Goal: Information Seeking & Learning: Learn about a topic

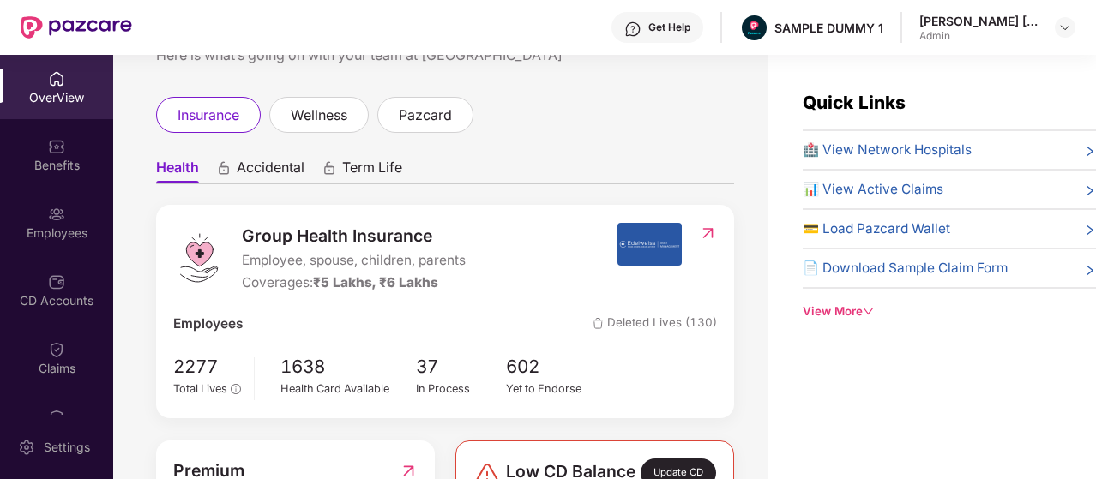
scroll to position [86, 0]
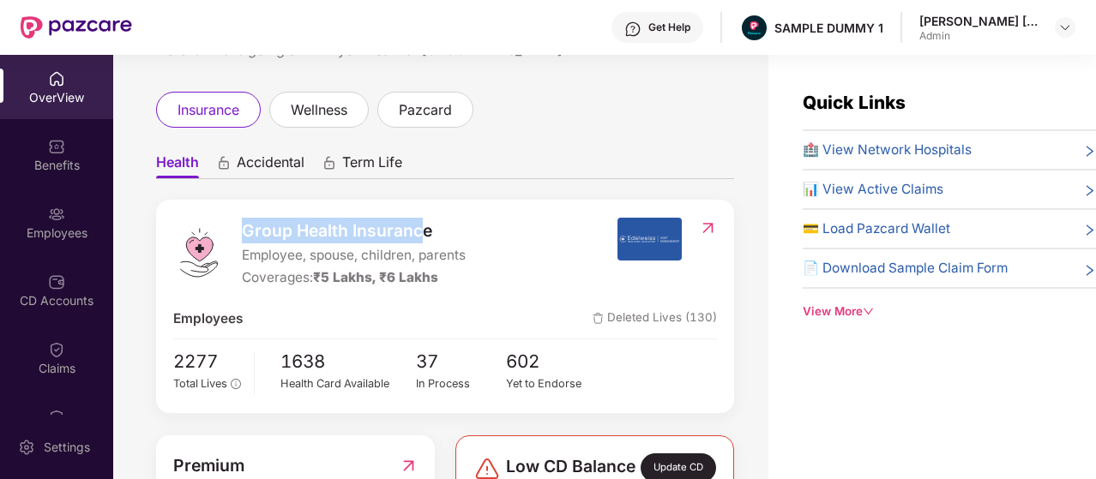
drag, startPoint x: 238, startPoint y: 220, endPoint x: 428, endPoint y: 219, distance: 189.5
click at [428, 219] on div "Group Health Insurance Employee, spouse, children, parents Coverages: ₹5 Lakhs,…" at bounding box center [394, 253] width 443 height 71
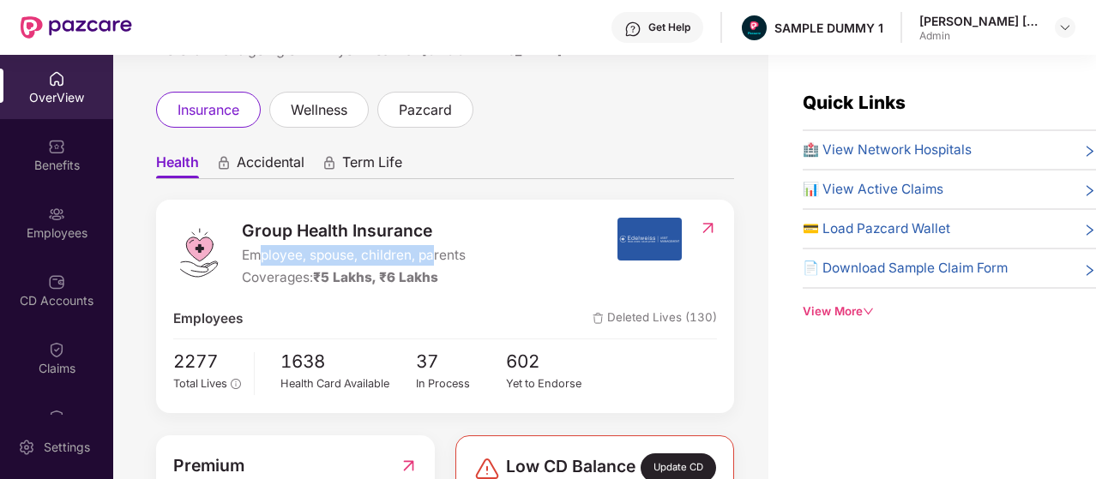
drag, startPoint x: 261, startPoint y: 241, endPoint x: 437, endPoint y: 245, distance: 176.7
click at [437, 245] on span "Employee, spouse, children, parents" at bounding box center [354, 255] width 224 height 21
drag, startPoint x: 245, startPoint y: 243, endPoint x: 306, endPoint y: 238, distance: 61.0
click at [306, 245] on span "Employee, spouse, children, parents" at bounding box center [354, 255] width 224 height 21
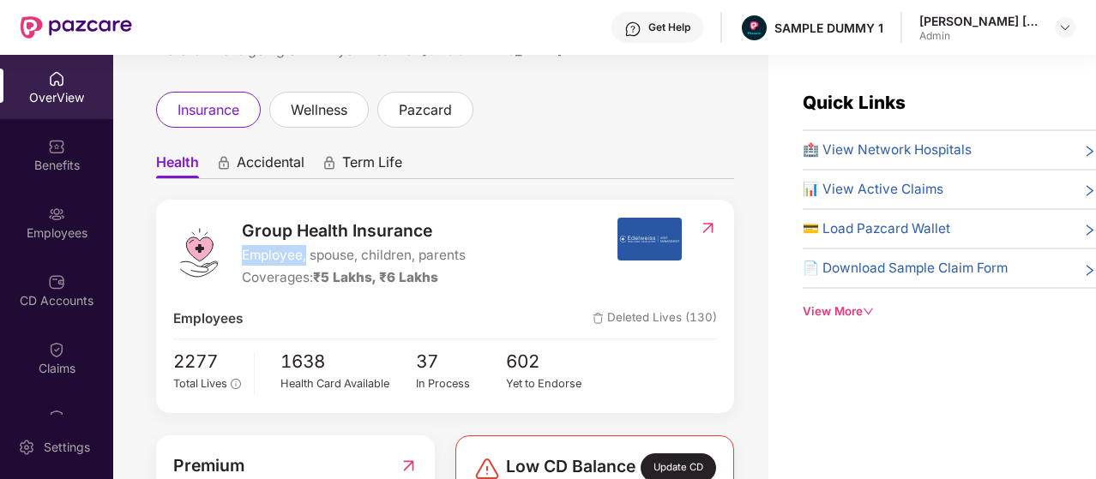
click at [306, 245] on span "Employee, spouse, children, parents" at bounding box center [354, 255] width 224 height 21
drag, startPoint x: 334, startPoint y: 261, endPoint x: 454, endPoint y: 267, distance: 119.3
click at [454, 267] on div "Coverages: ₹5 Lakhs, ₹6 Lakhs" at bounding box center [354, 277] width 224 height 21
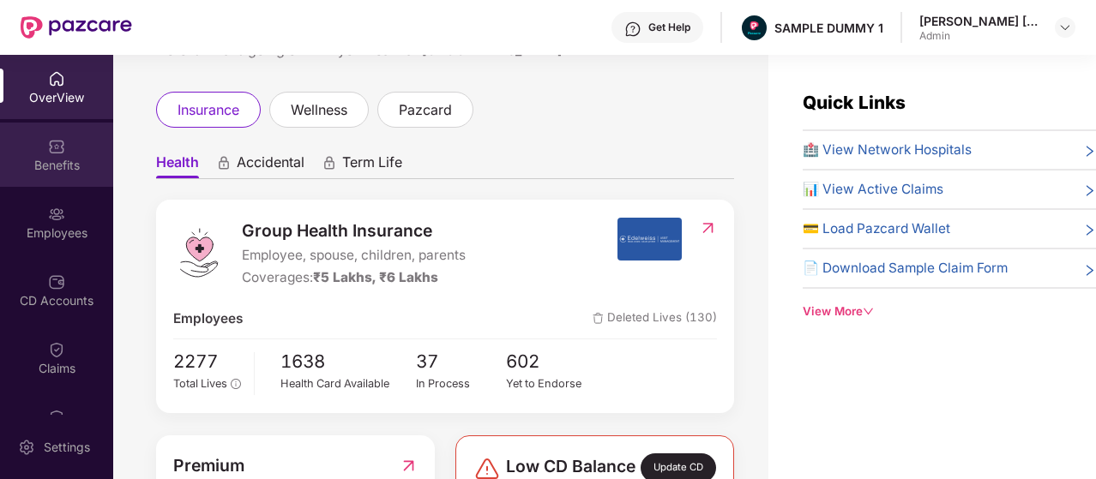
click at [87, 153] on div "Benefits" at bounding box center [56, 155] width 113 height 64
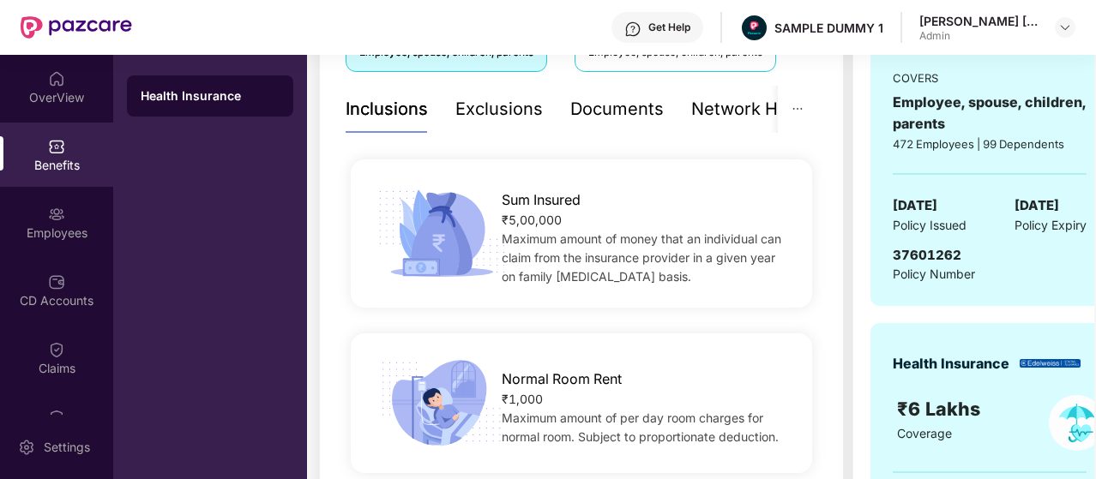
scroll to position [343, 0]
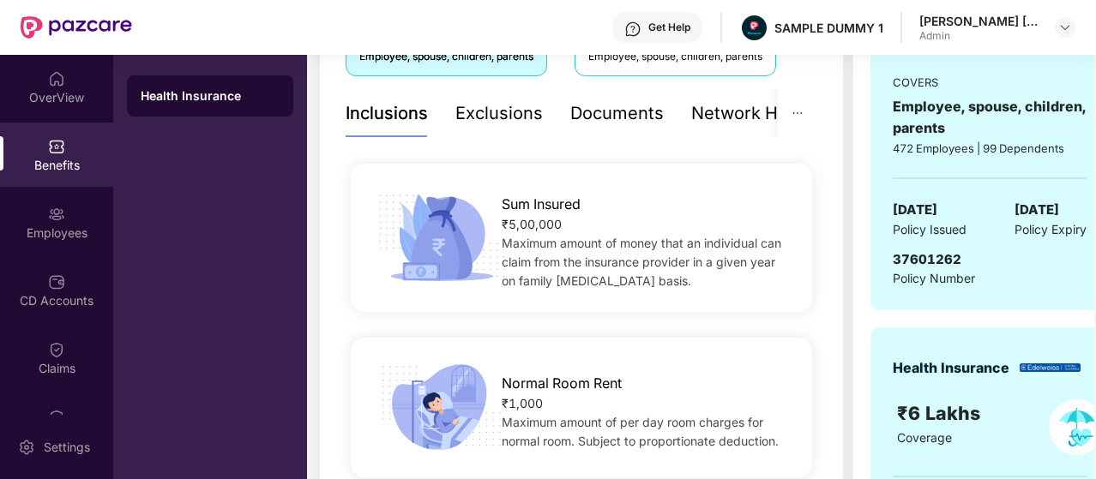
click at [691, 117] on div "Network Hospitals" at bounding box center [766, 113] width 150 height 27
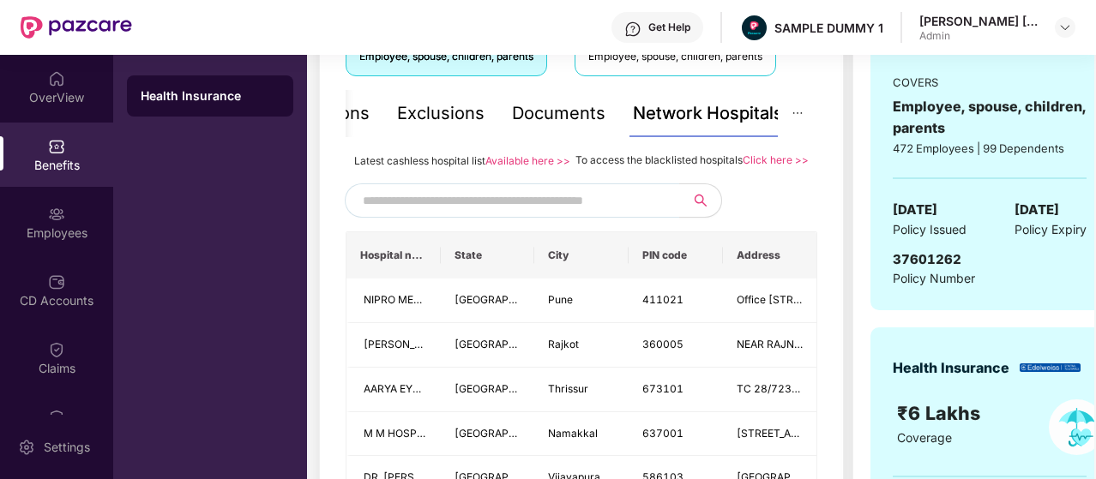
click at [409, 213] on input "text" at bounding box center [509, 201] width 293 height 26
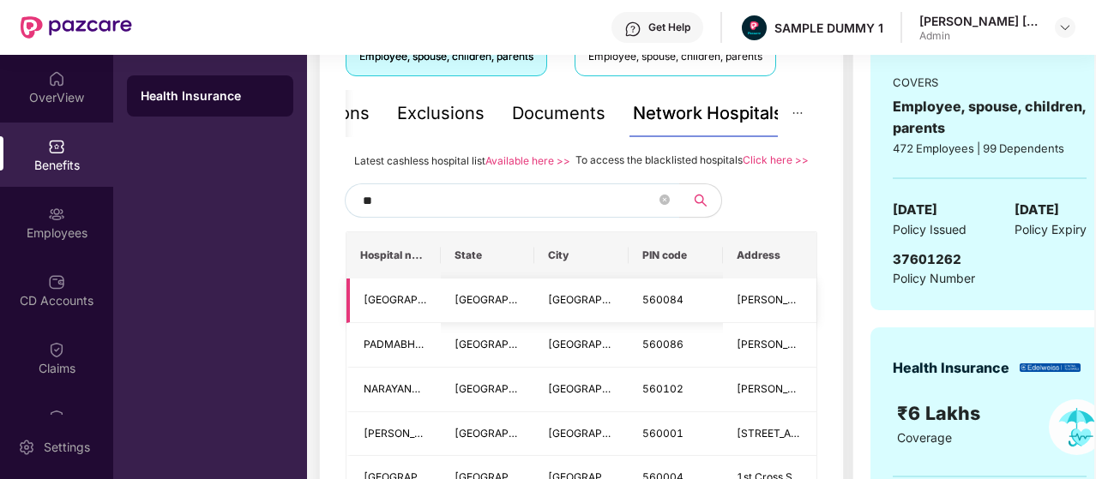
type input "*"
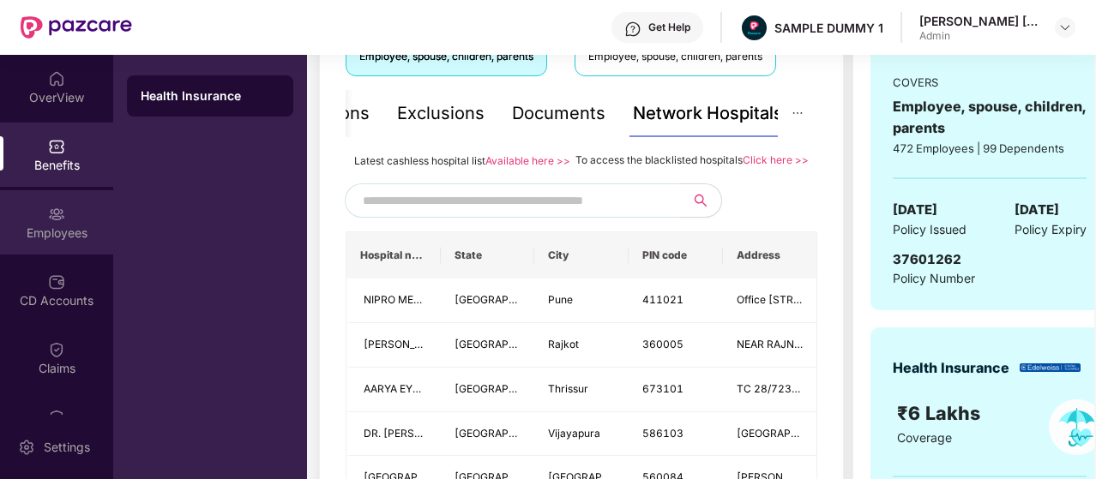
click at [56, 232] on div "Employees" at bounding box center [56, 233] width 113 height 17
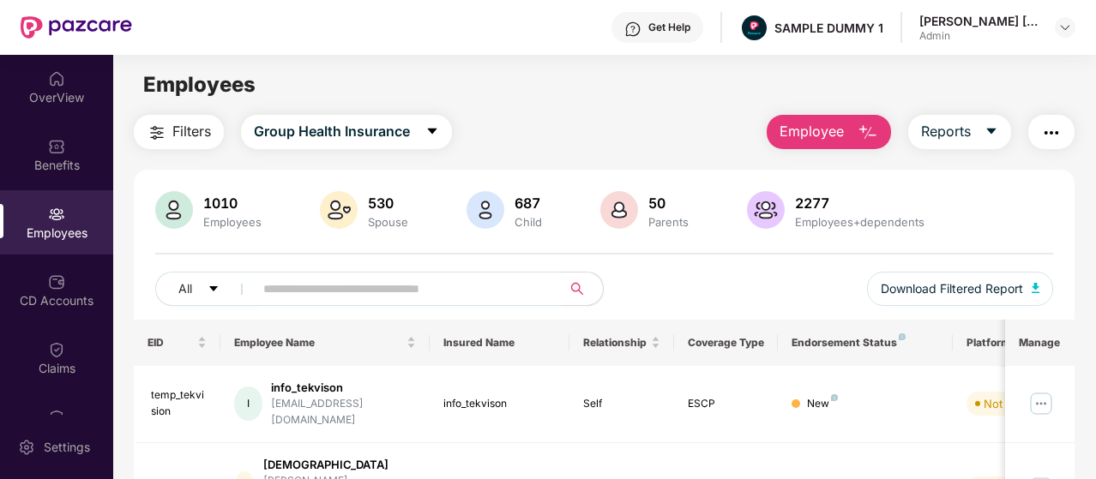
click at [823, 137] on span "Employee" at bounding box center [811, 131] width 64 height 21
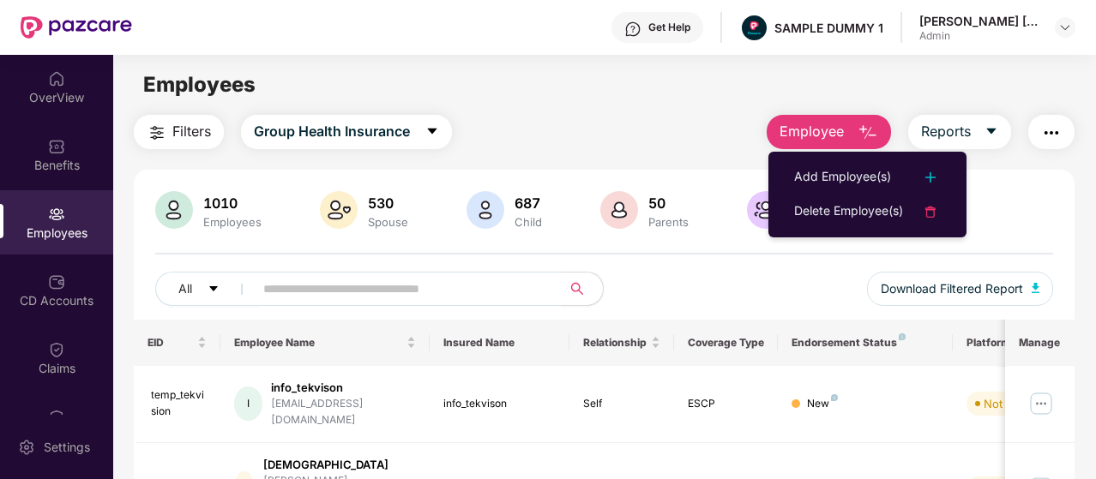
click at [587, 143] on div "Filters Group Health Insurance Employee Reports" at bounding box center [604, 132] width 940 height 34
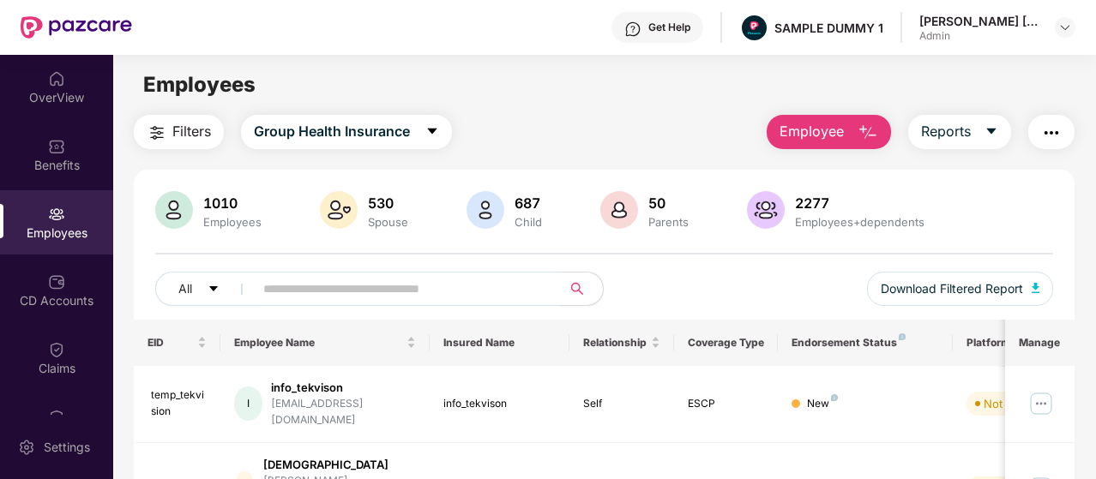
click at [1047, 131] on img "button" at bounding box center [1051, 133] width 21 height 21
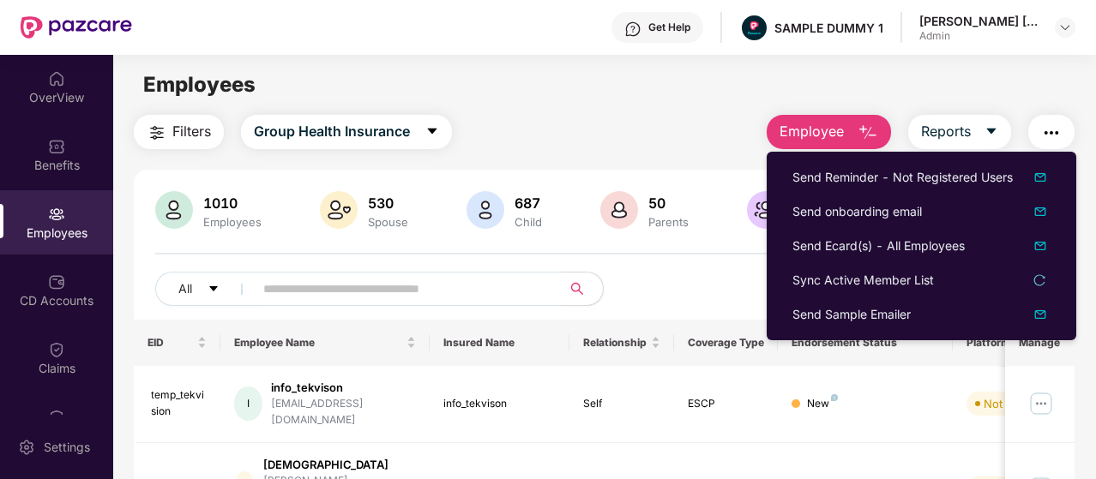
click at [615, 147] on div "Filters Group Health Insurance Employee Reports" at bounding box center [604, 132] width 940 height 34
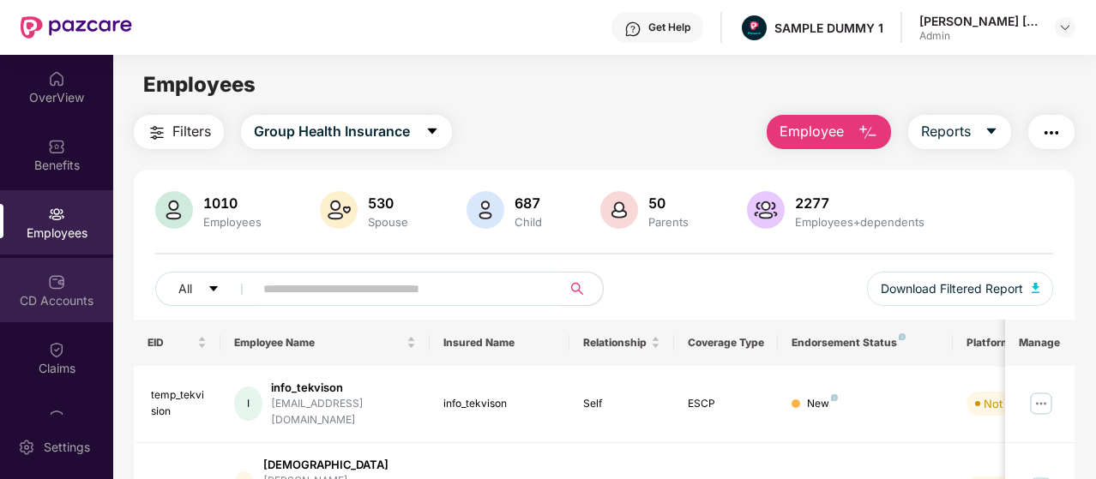
click at [63, 303] on div "CD Accounts" at bounding box center [56, 300] width 113 height 17
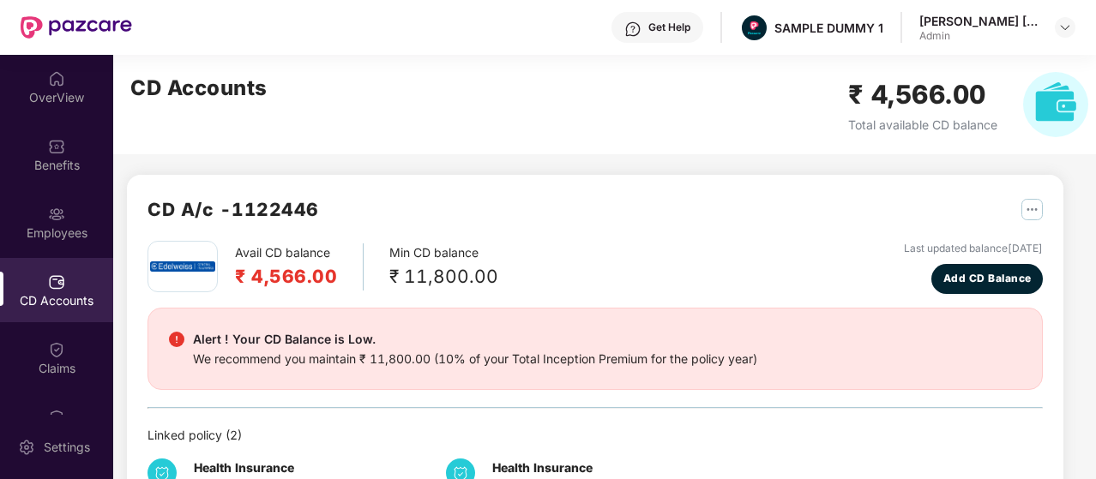
click at [1032, 216] on img "button" at bounding box center [1031, 209] width 21 height 21
click at [851, 204] on div "CD A/c - 1122446" at bounding box center [594, 217] width 895 height 45
click at [679, 31] on div "Get Help" at bounding box center [669, 28] width 42 height 14
